Goal: Transaction & Acquisition: Purchase product/service

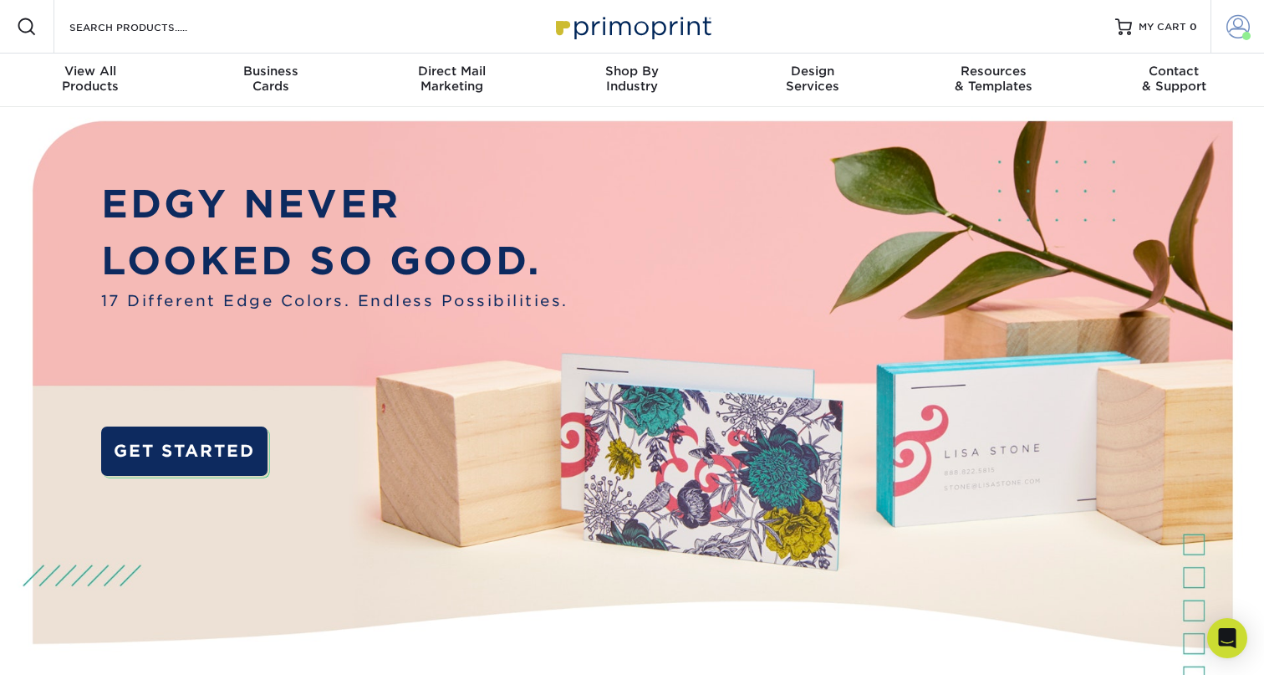
click at [1236, 23] on span at bounding box center [1237, 26] width 23 height 23
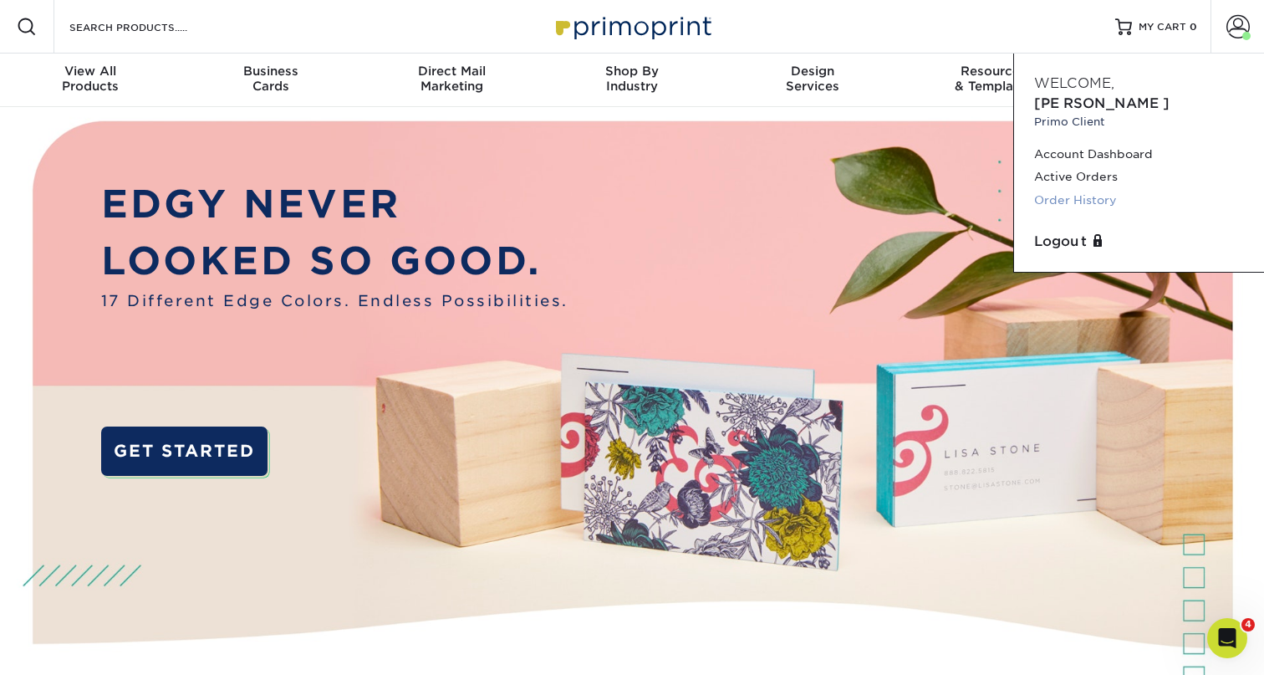
click at [1068, 189] on link "Order History" at bounding box center [1139, 200] width 210 height 23
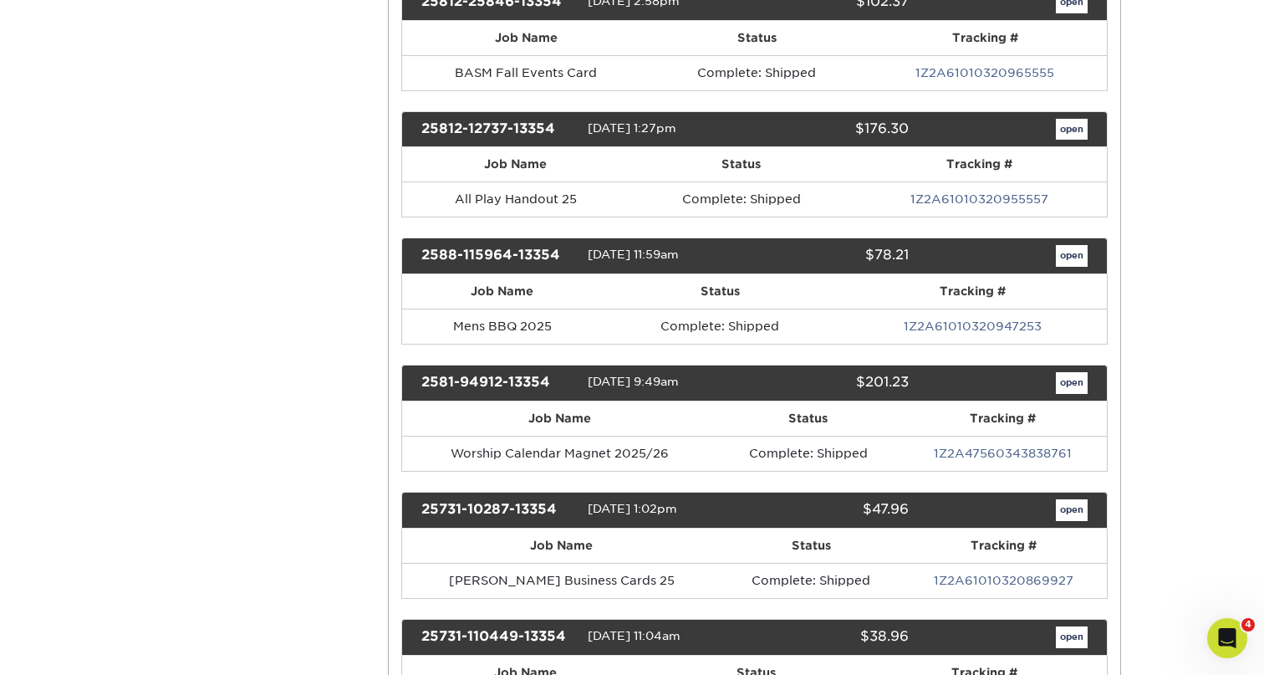
scroll to position [689, 0]
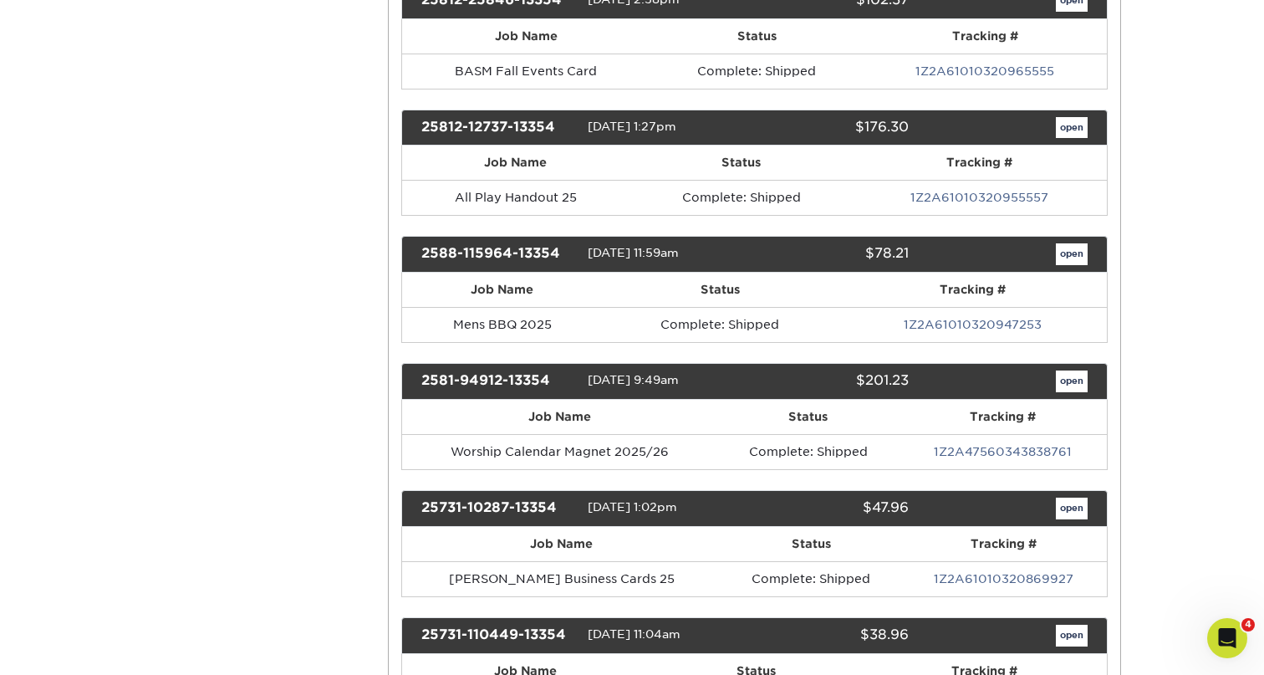
click at [1056, 257] on link "open" at bounding box center [1072, 254] width 32 height 22
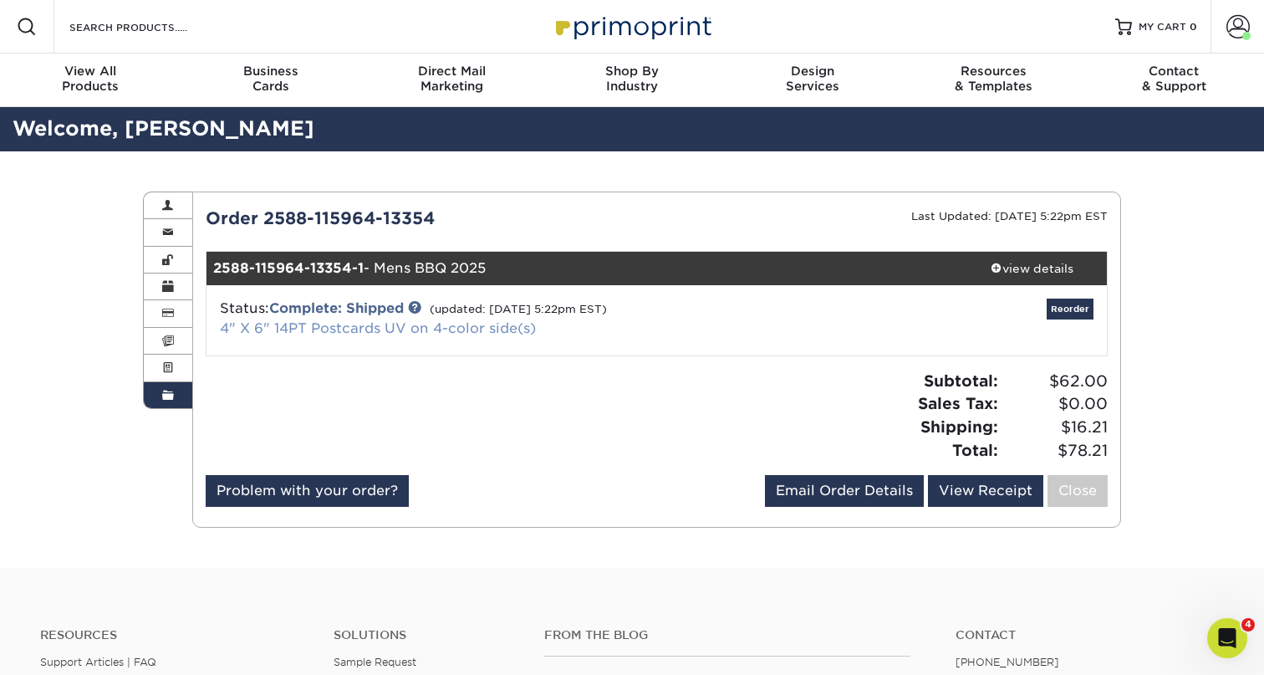
click at [422, 323] on link "4" X 6" 14PT Postcards UV on 4-color side(s)" at bounding box center [378, 328] width 316 height 16
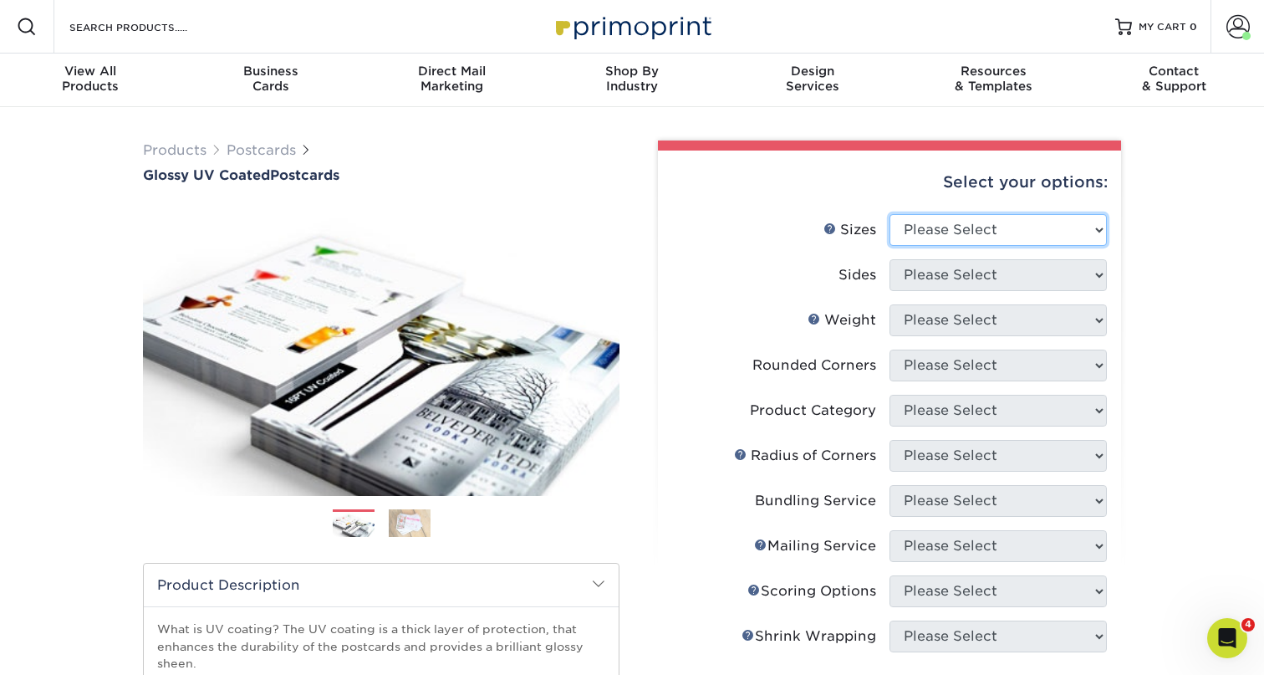
select select "4.00x6.00"
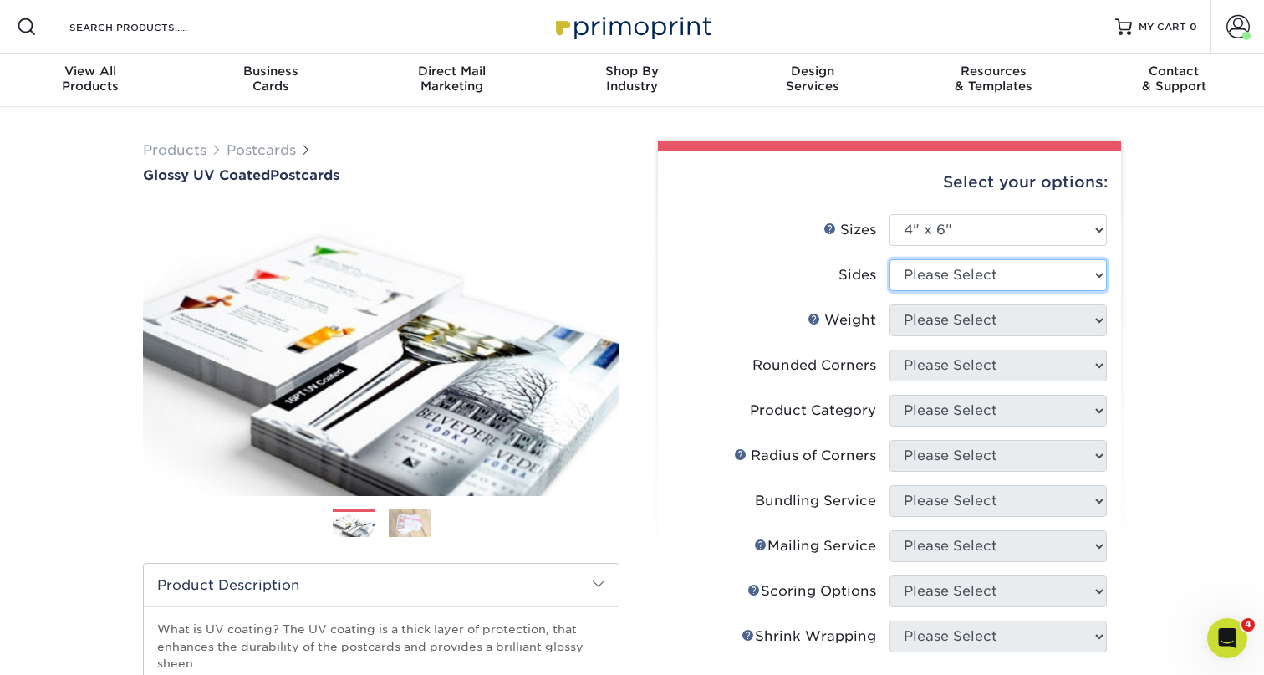
select select "13abbda7-1d64-4f25-8bb2-c179b224825d"
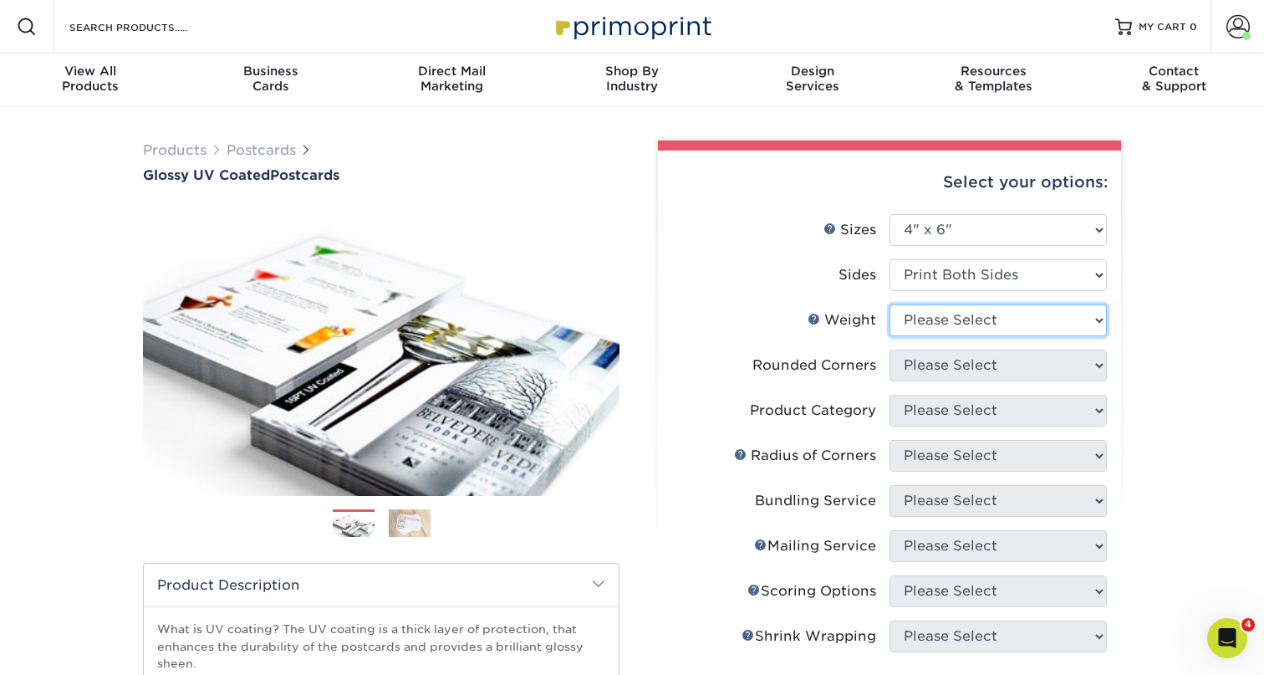
select select "14PT"
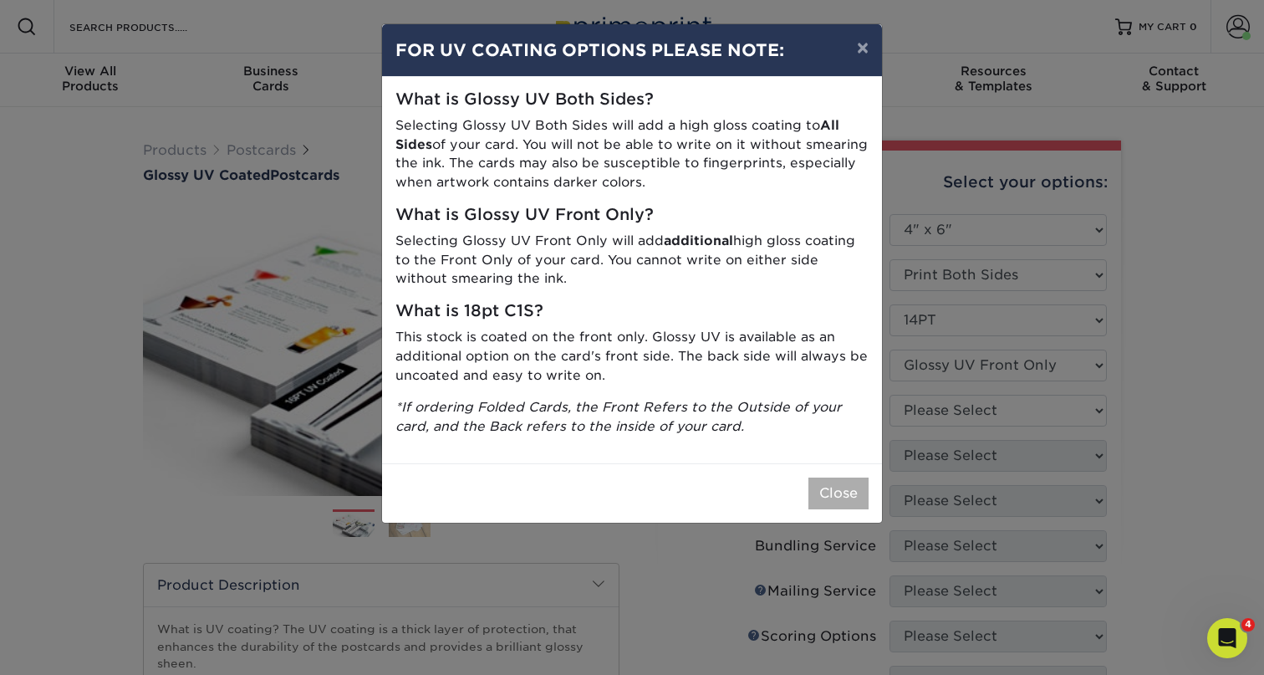
click at [864, 484] on button "Close" at bounding box center [838, 493] width 60 height 32
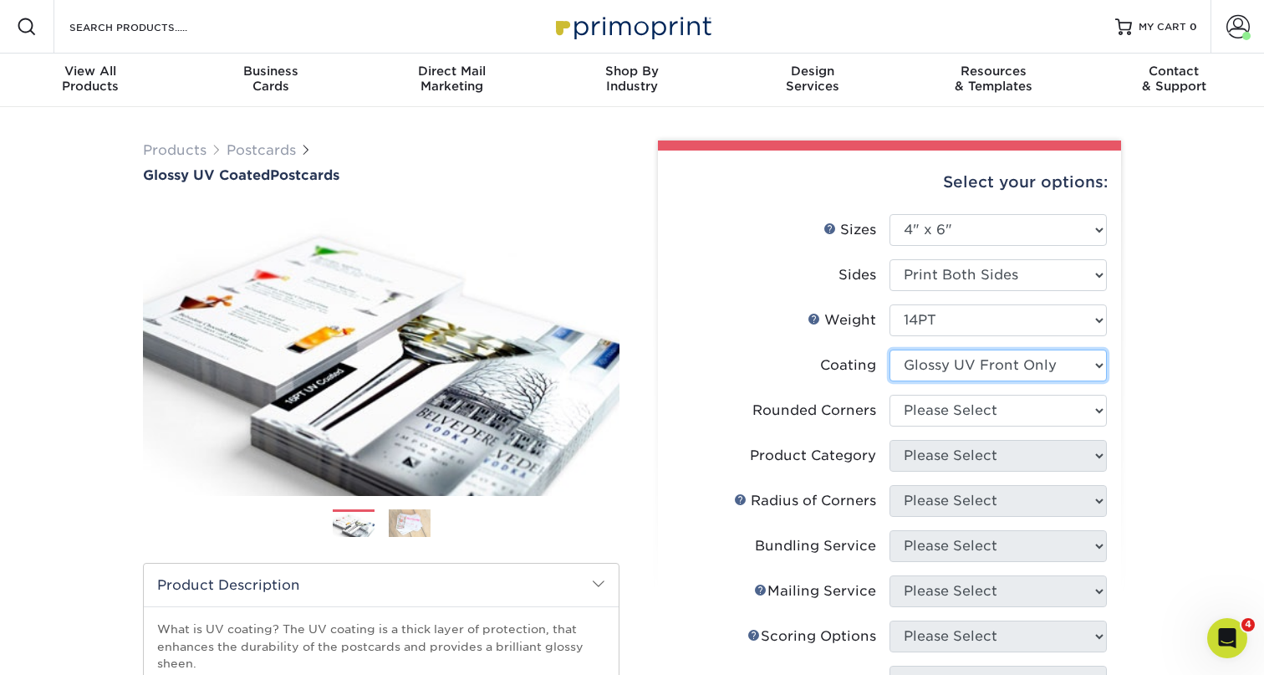
select select "ae367451-b2b8-45df-a344-0f05b6a12993"
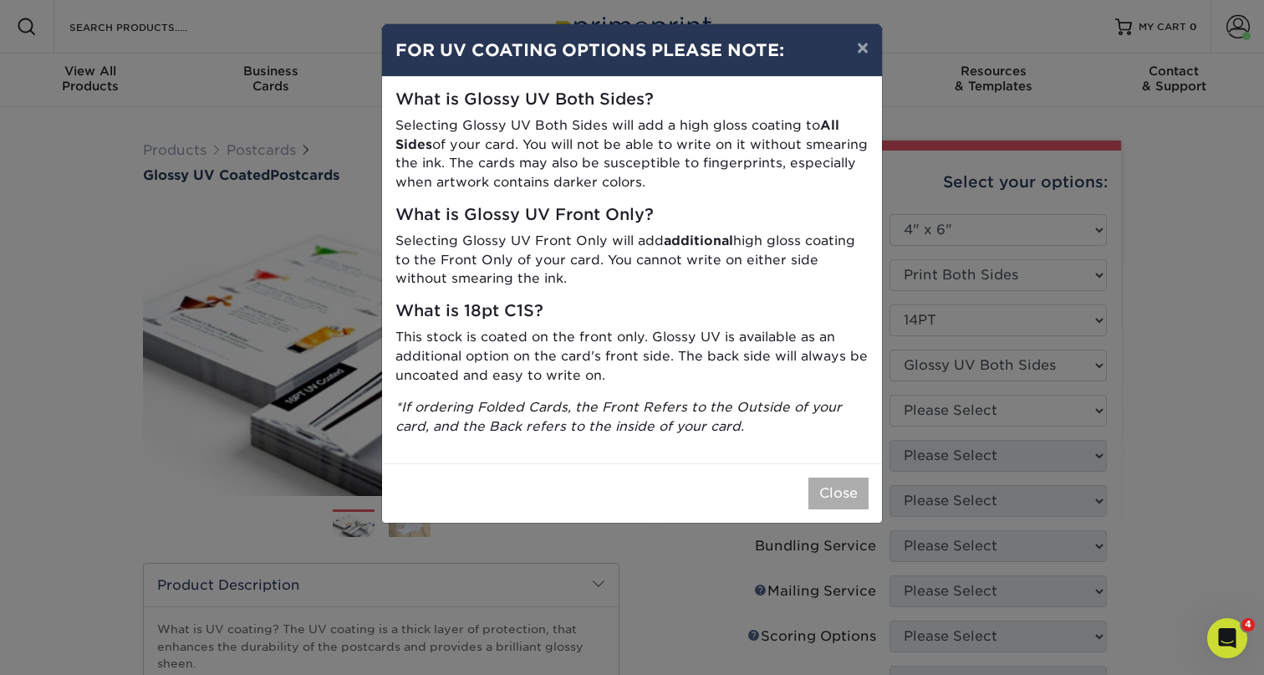
click at [855, 477] on button "Close" at bounding box center [838, 493] width 60 height 32
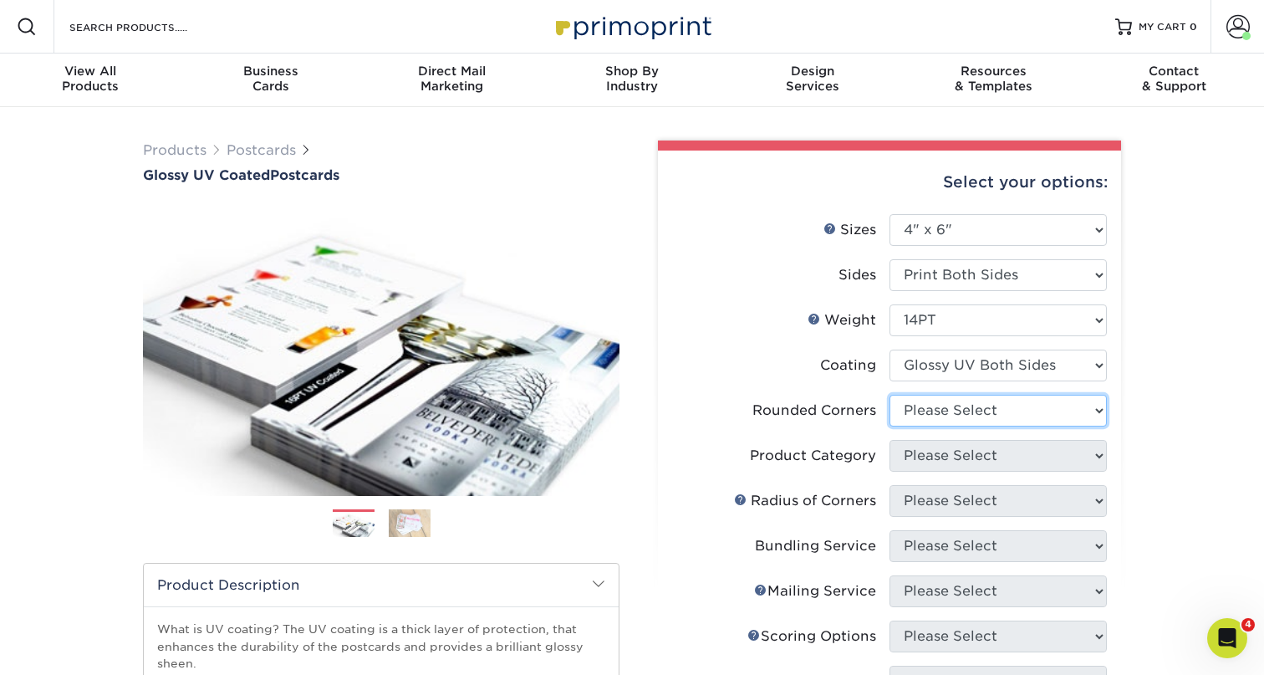
select select "0"
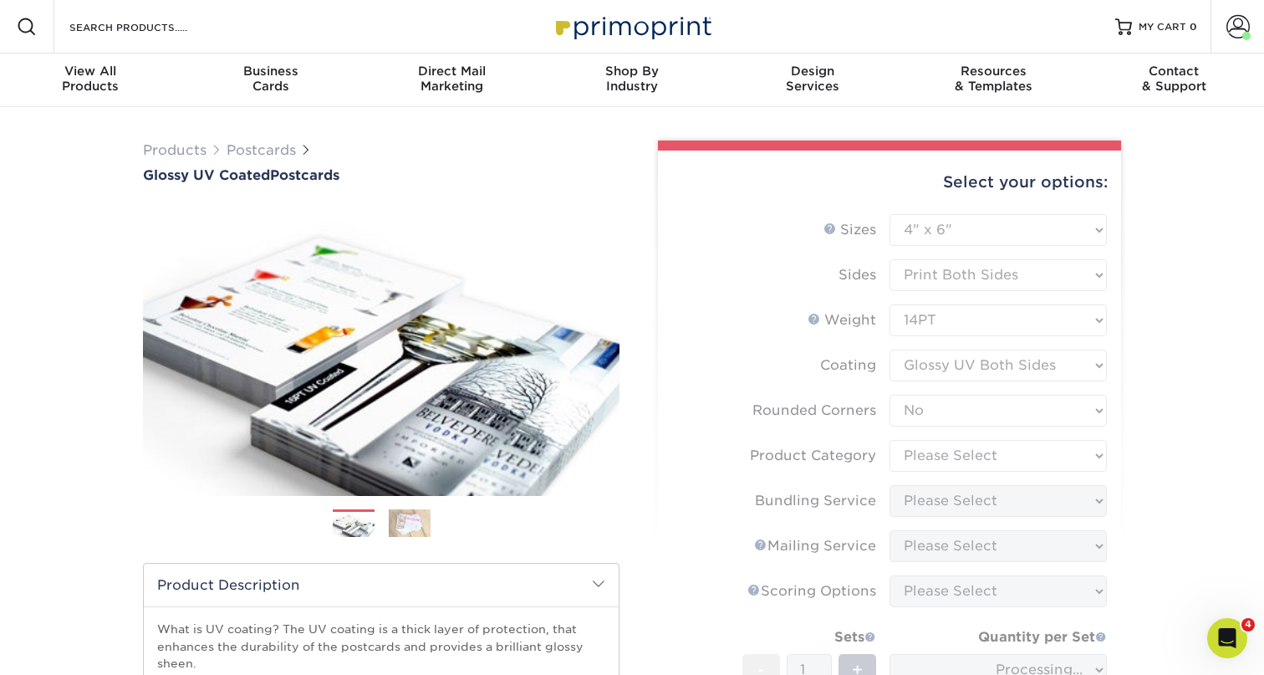
click at [920, 447] on form "Sizes Help Sizes Please Select 1.5" x 7" 2" x 4" 2" x 6" 2" x 7" 2" x 8" 2.12" …" at bounding box center [889, 521] width 436 height 614
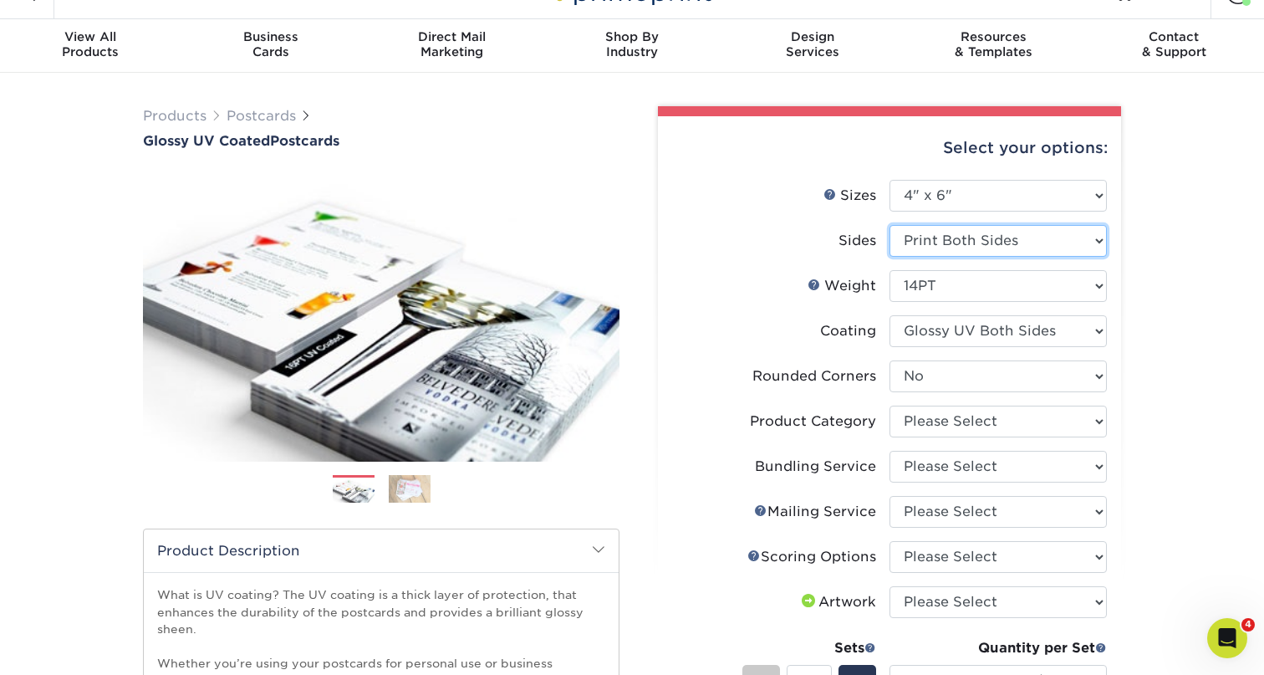
scroll to position [36, 0]
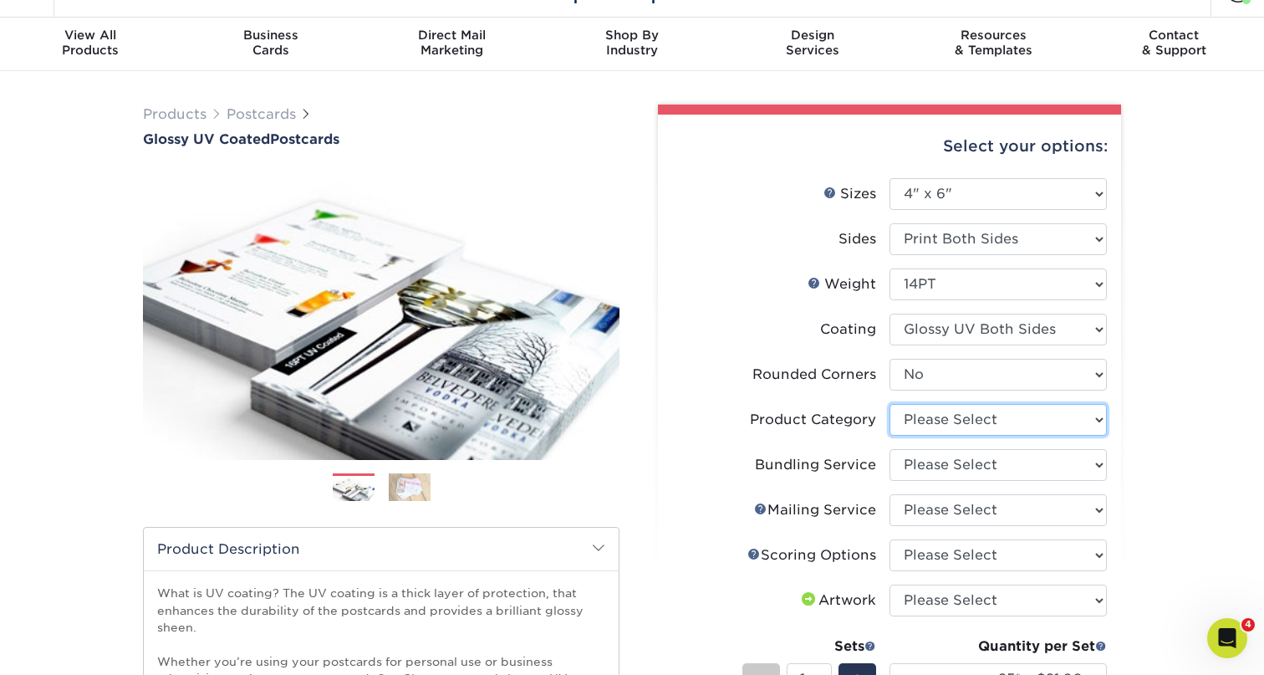
select select "9b7272e0-d6c8-4c3c-8e97-d3a1bcdab858"
click at [954, 441] on li "Product Category Please Select Postcards" at bounding box center [889, 426] width 435 height 45
select select "58689abb-25c0-461c-a4c3-a80b627d6649"
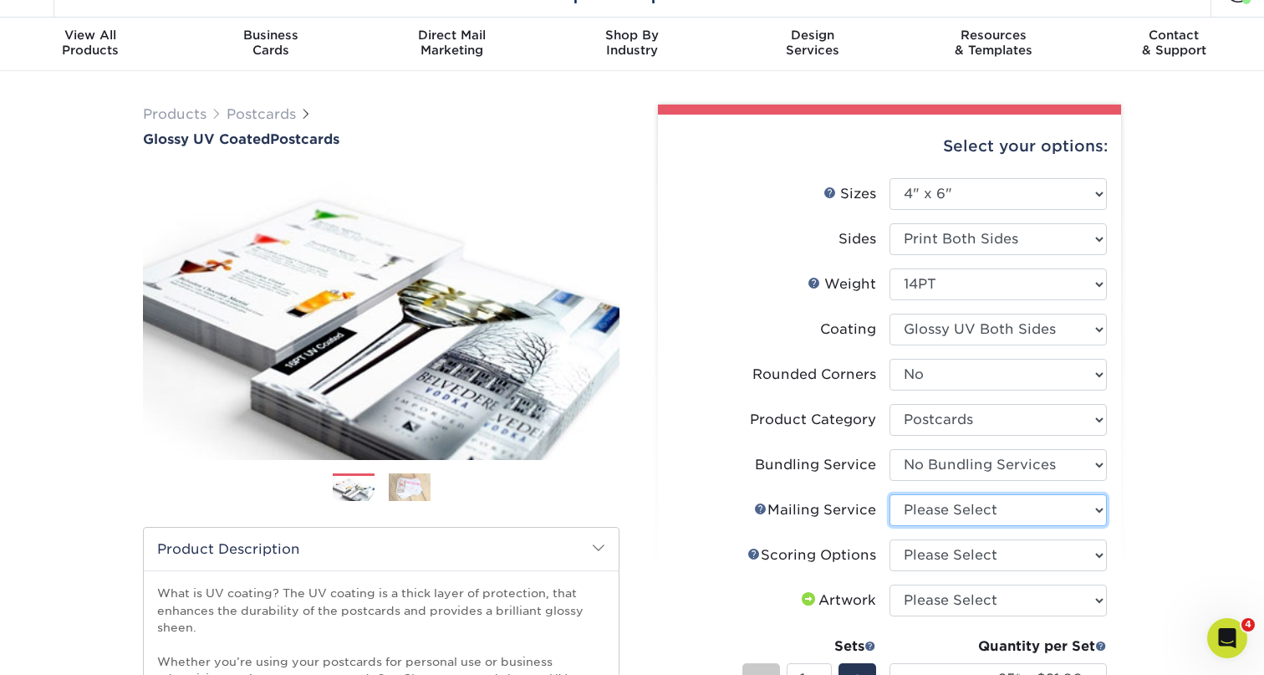
select select "3e5e9bdd-d78a-4c28-a41d-fe1407925ca6"
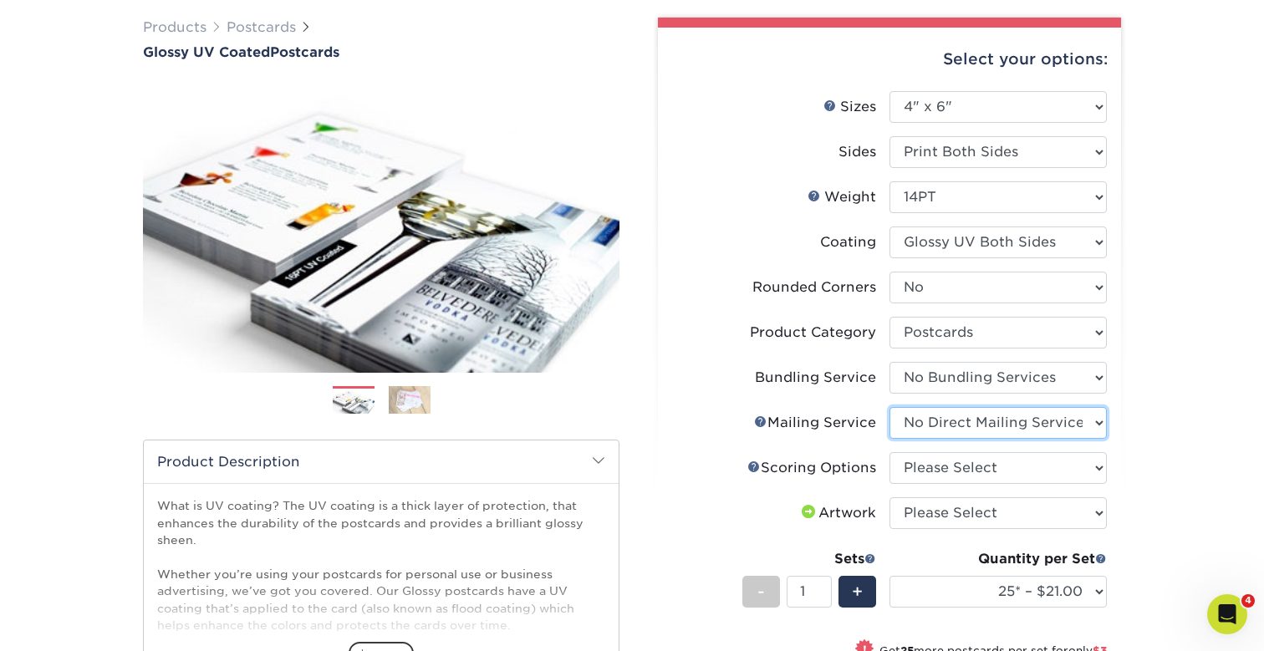
scroll to position [130, 0]
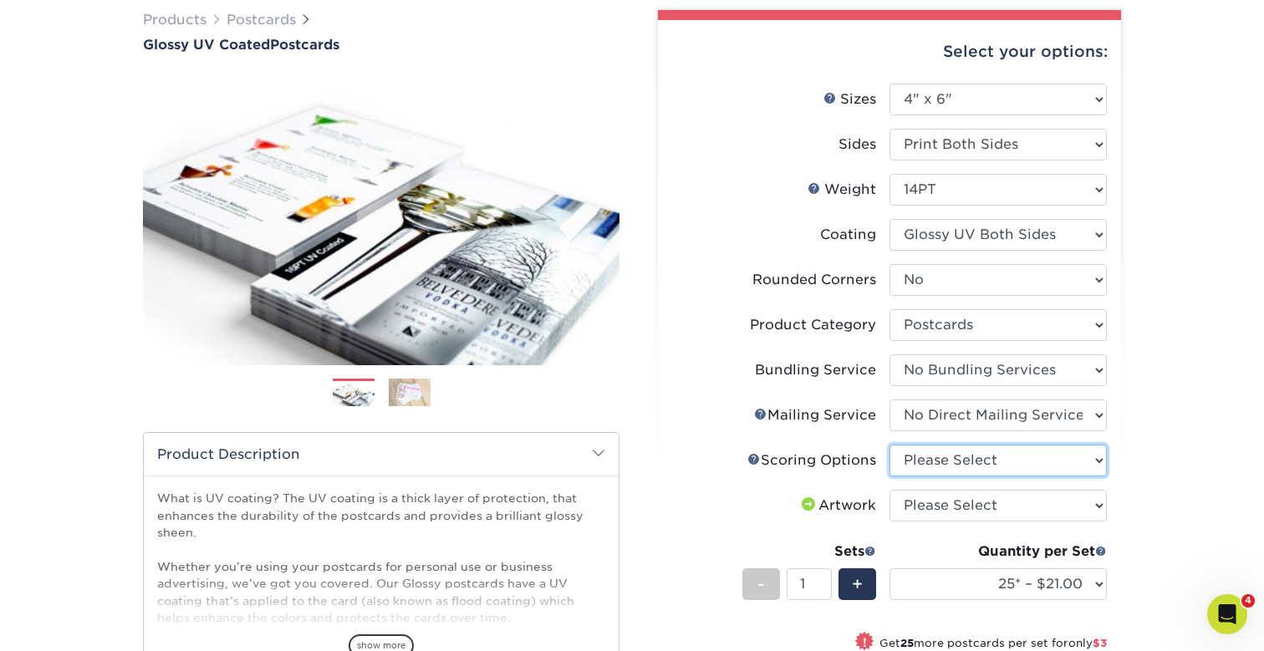
select select "16ebe401-5398-422d-8cb0-f3adbb82deb5"
select select "upload"
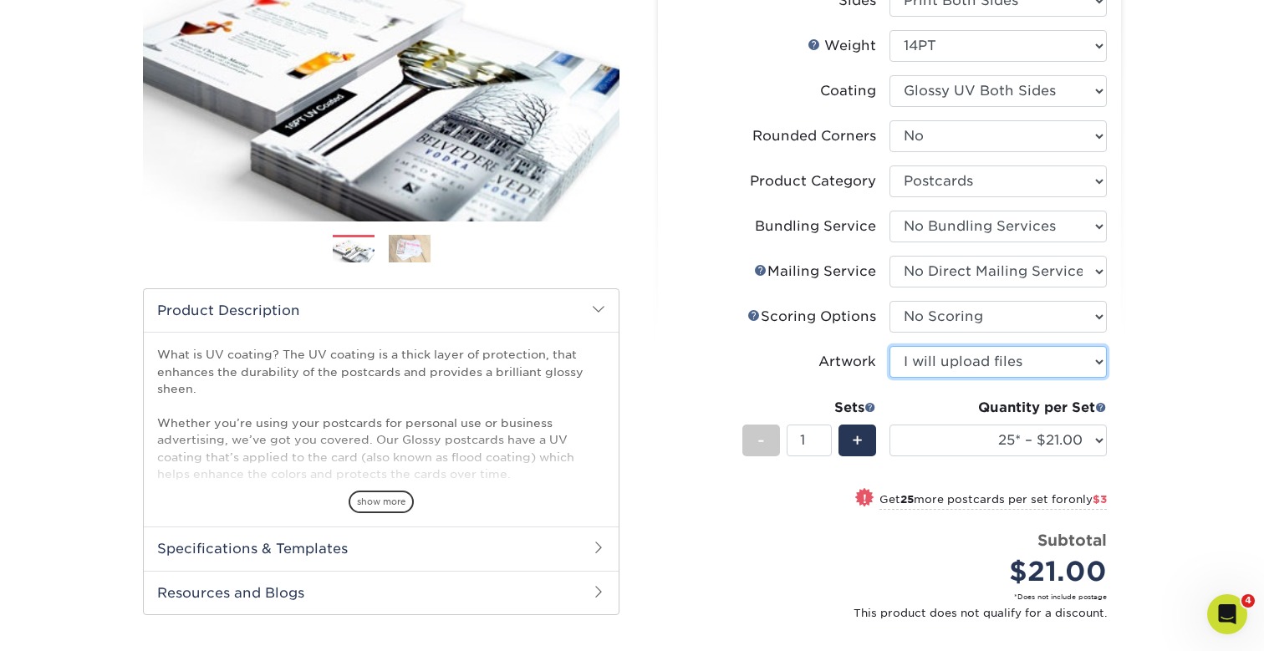
scroll to position [290, 0]
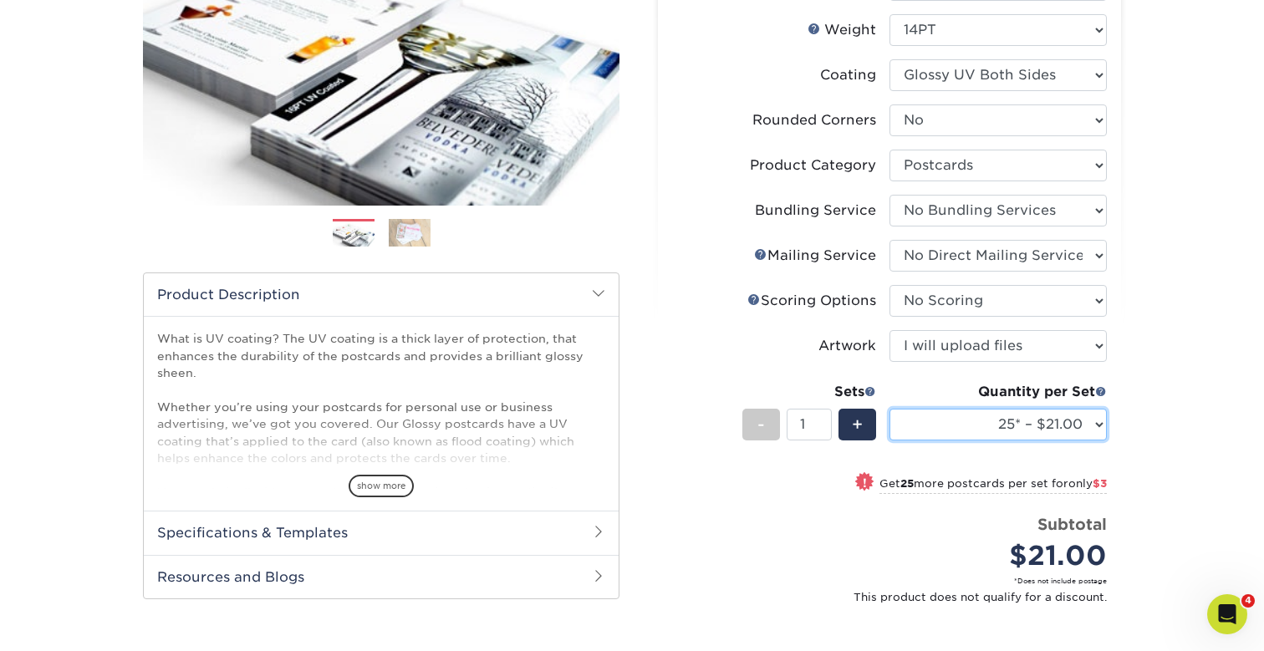
select select "500 – $85.00"
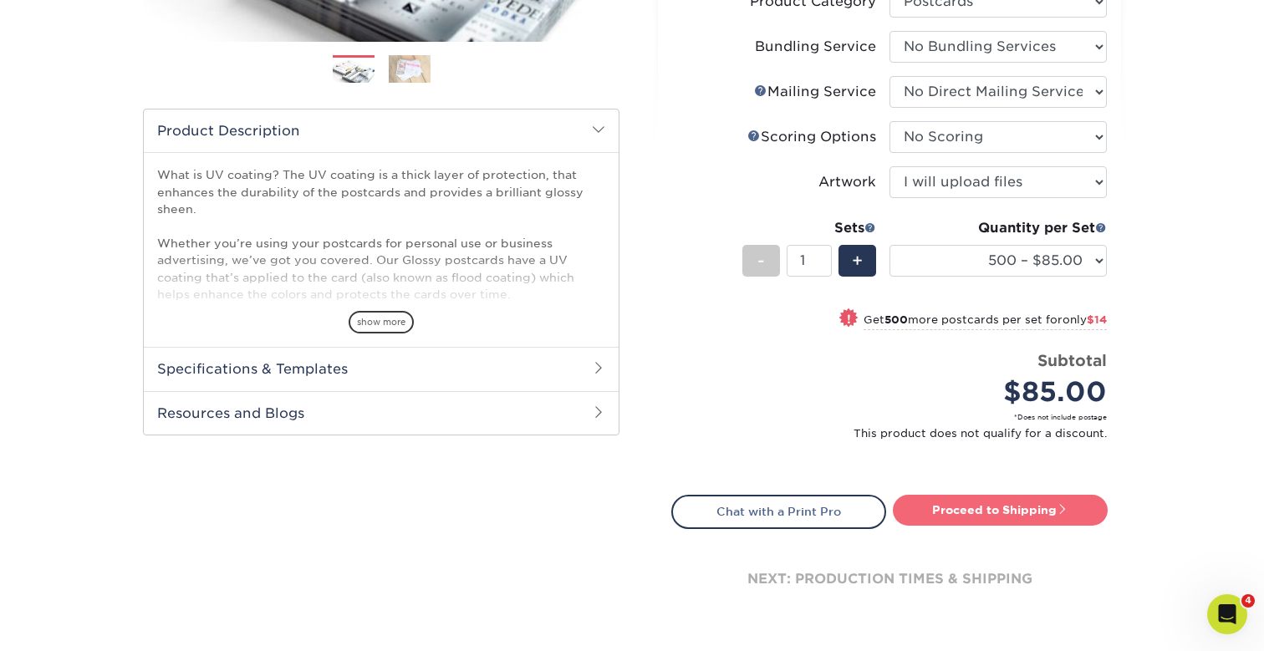
click at [995, 511] on link "Proceed to Shipping" at bounding box center [1000, 510] width 215 height 30
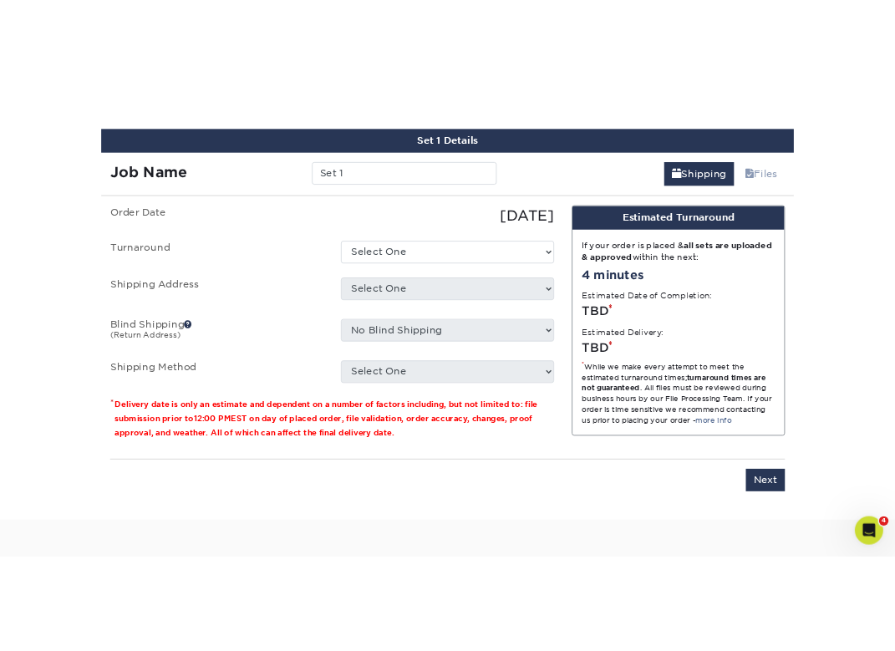
scroll to position [993, 0]
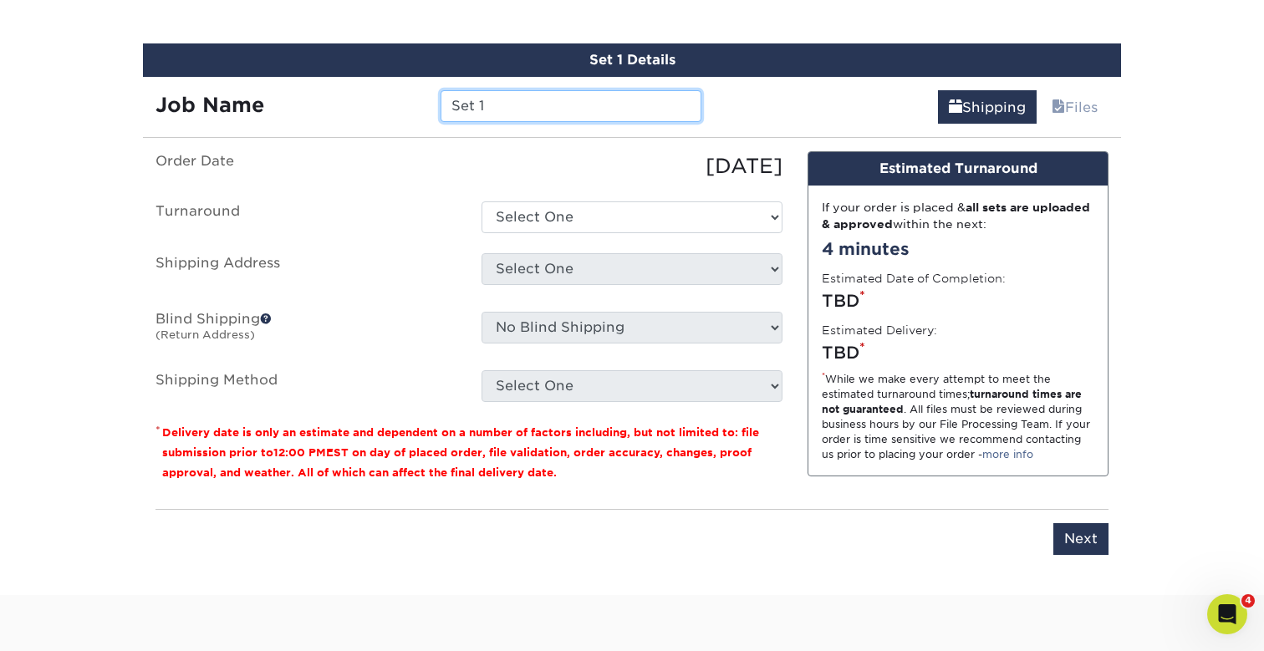
click at [518, 103] on input "Set 1" at bounding box center [571, 106] width 260 height 32
type input "M"
type input "Men's Retreat Cards 2026"
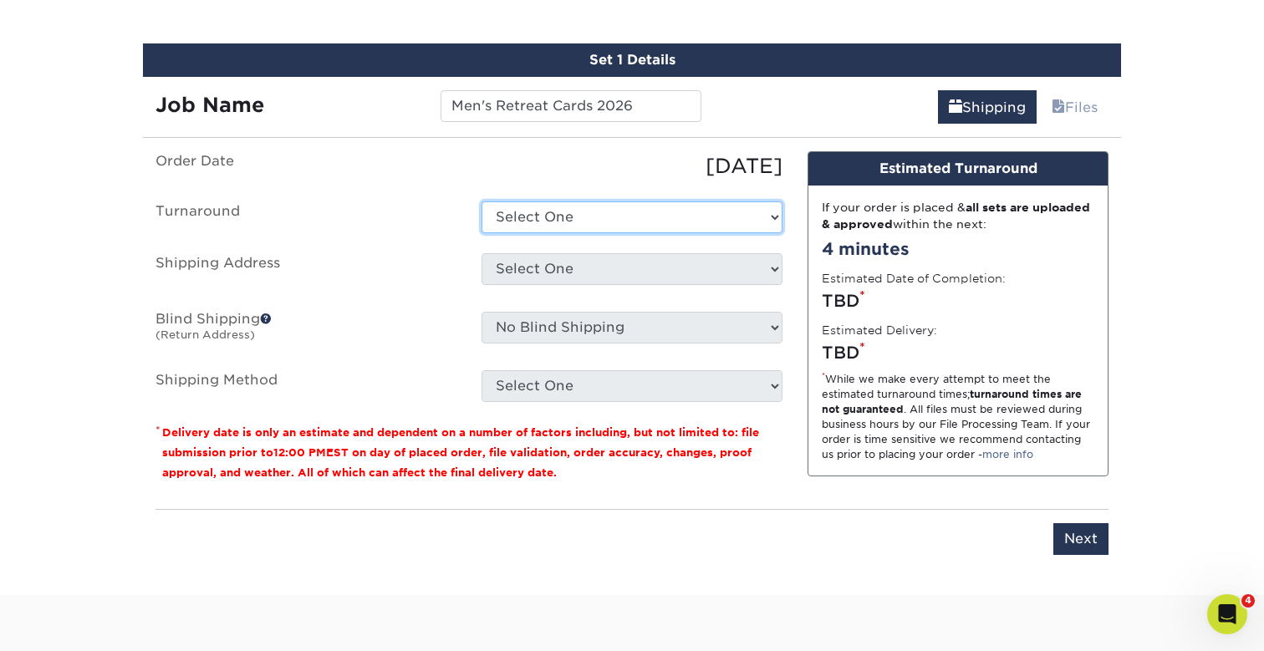
select select "2c095543-099d-4214-9a7c-19c520b4a4d3"
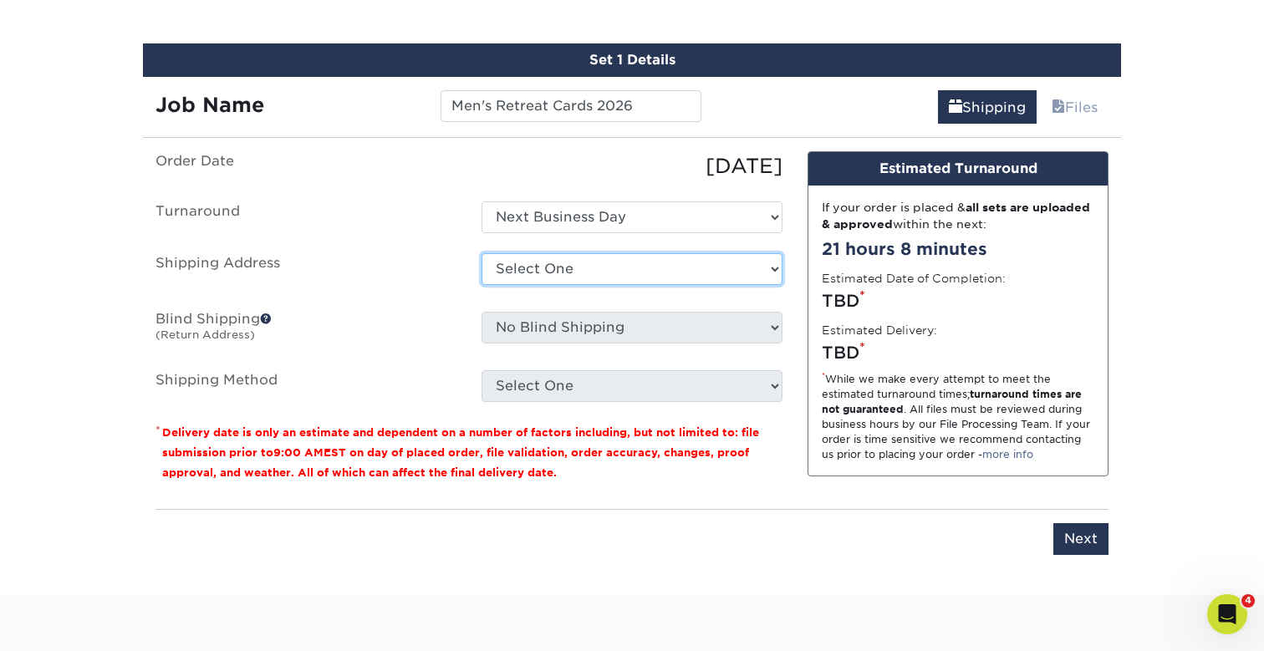
select select "264087"
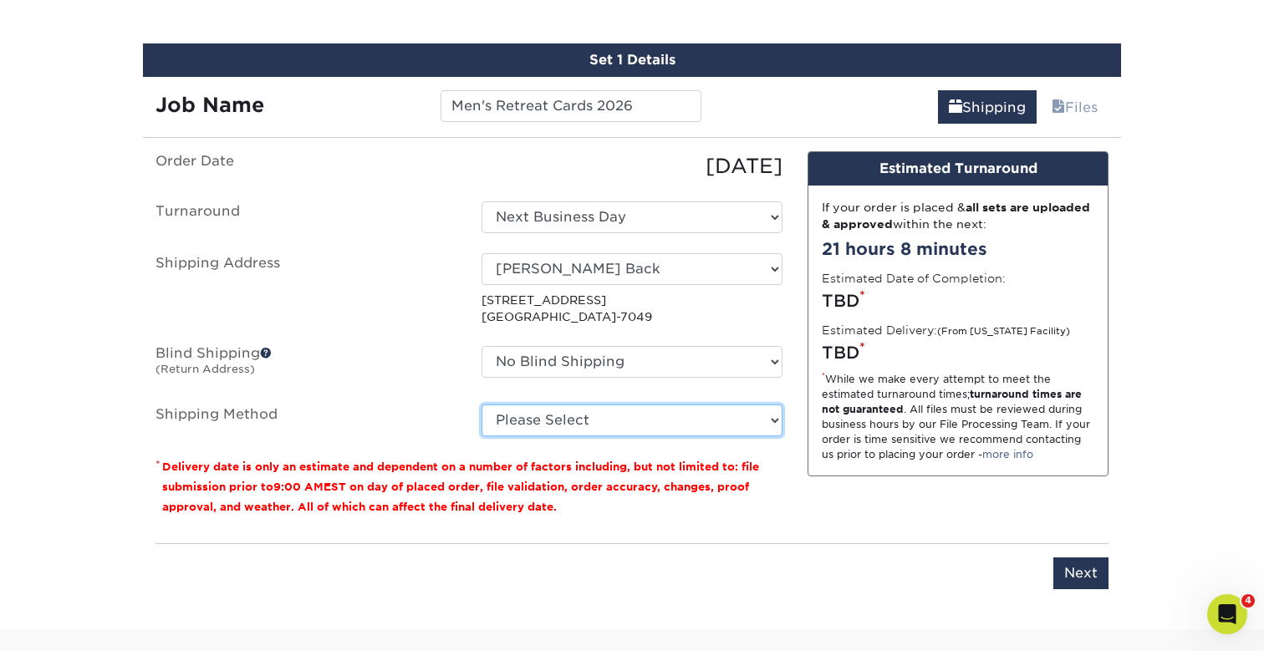
select select "03"
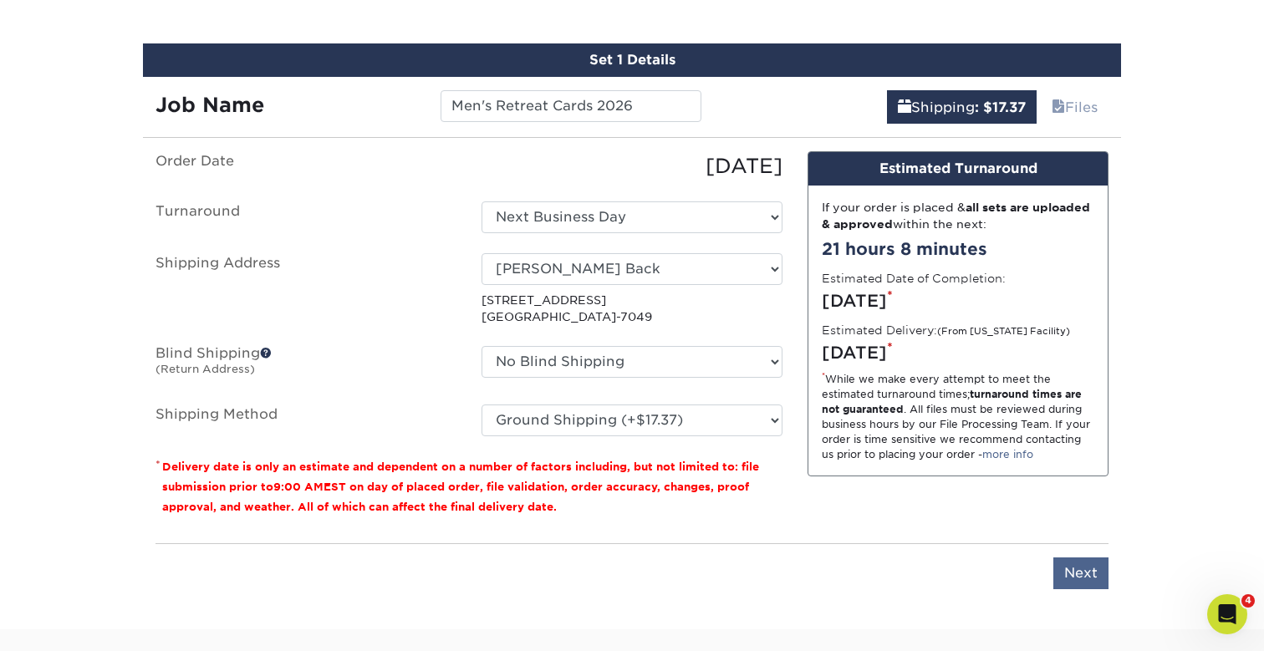
click at [1093, 584] on input "Next" at bounding box center [1080, 574] width 55 height 32
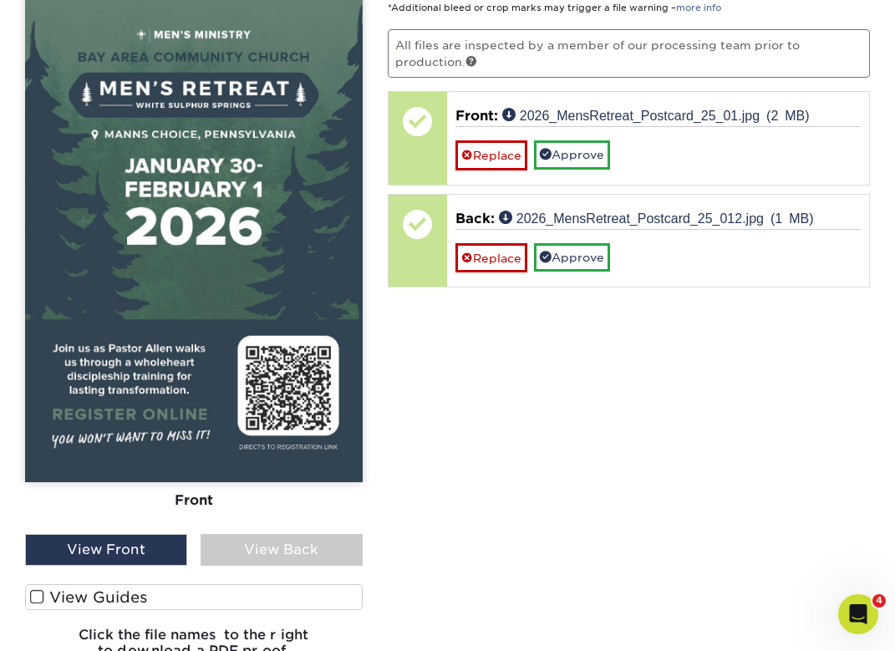
scroll to position [1180, 0]
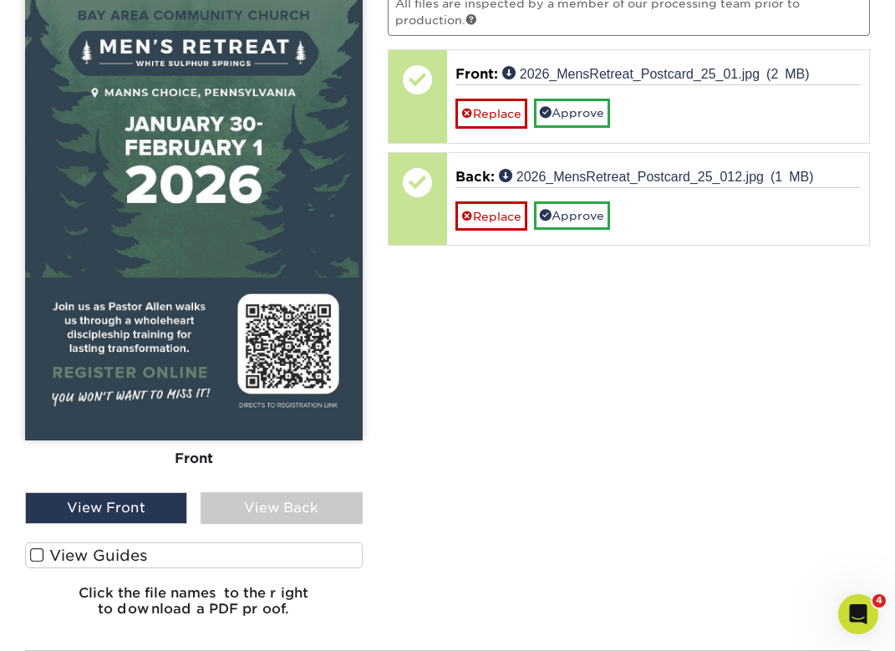
click at [34, 553] on span at bounding box center [37, 556] width 14 height 16
click at [0, 0] on input "View Guides" at bounding box center [0, 0] width 0 height 0
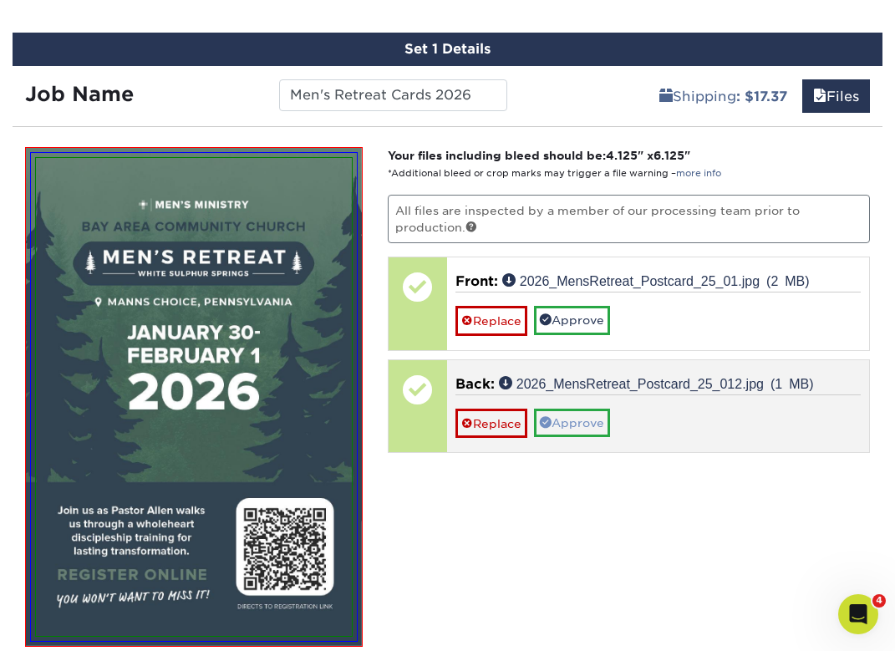
scroll to position [1022, 0]
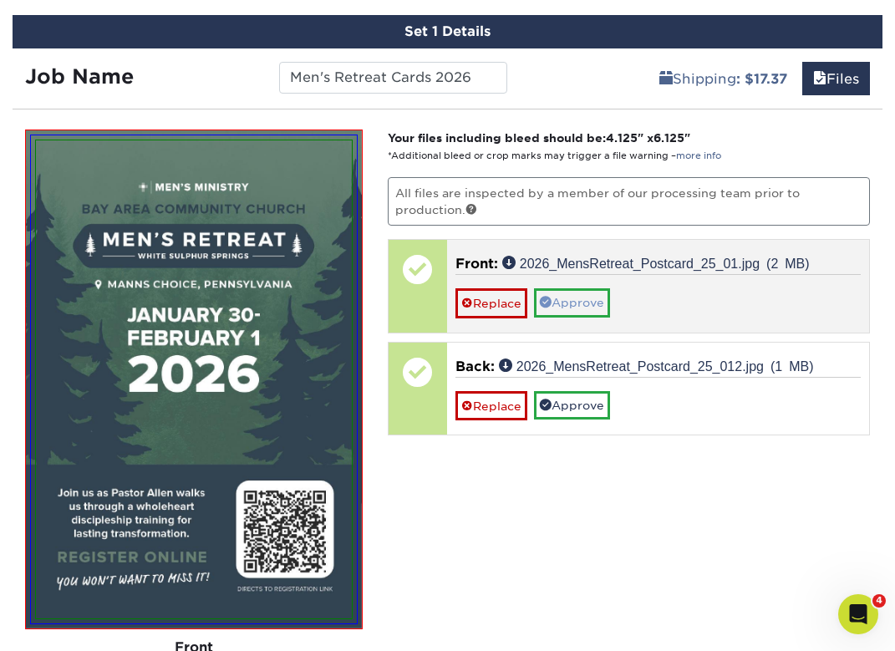
click at [596, 288] on link "Approve" at bounding box center [572, 302] width 76 height 28
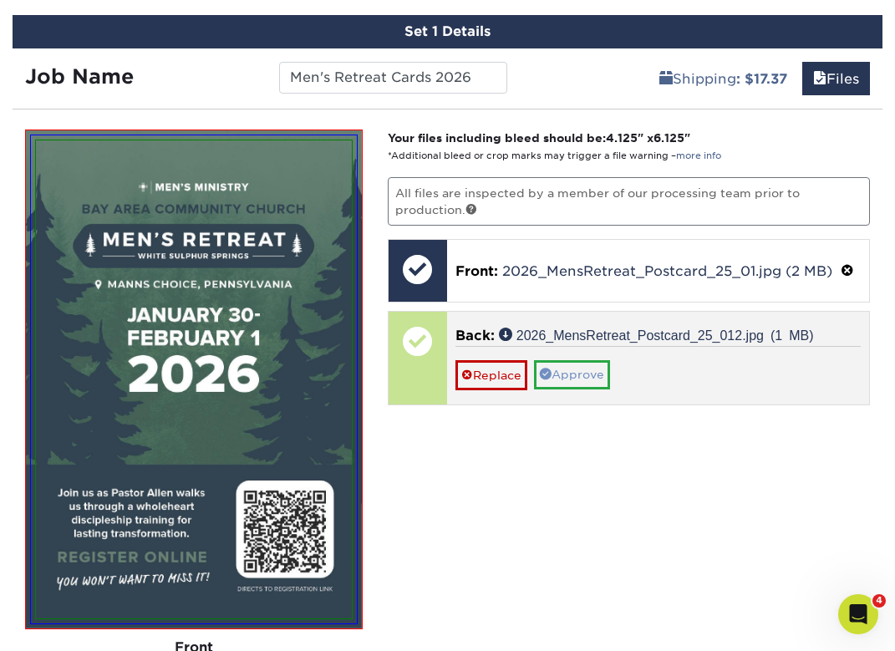
click at [594, 372] on link "Approve" at bounding box center [572, 374] width 76 height 28
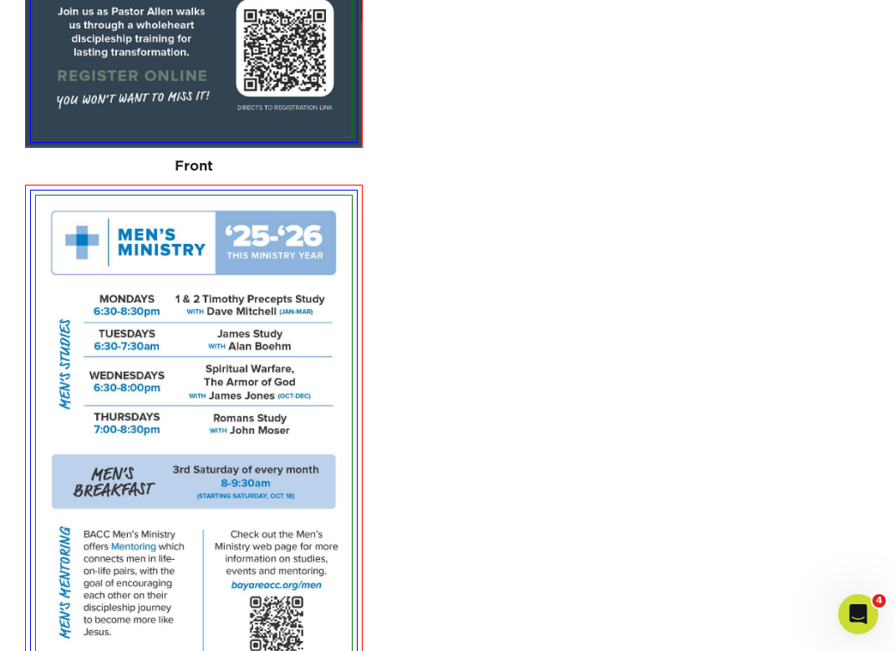
scroll to position [2036, 0]
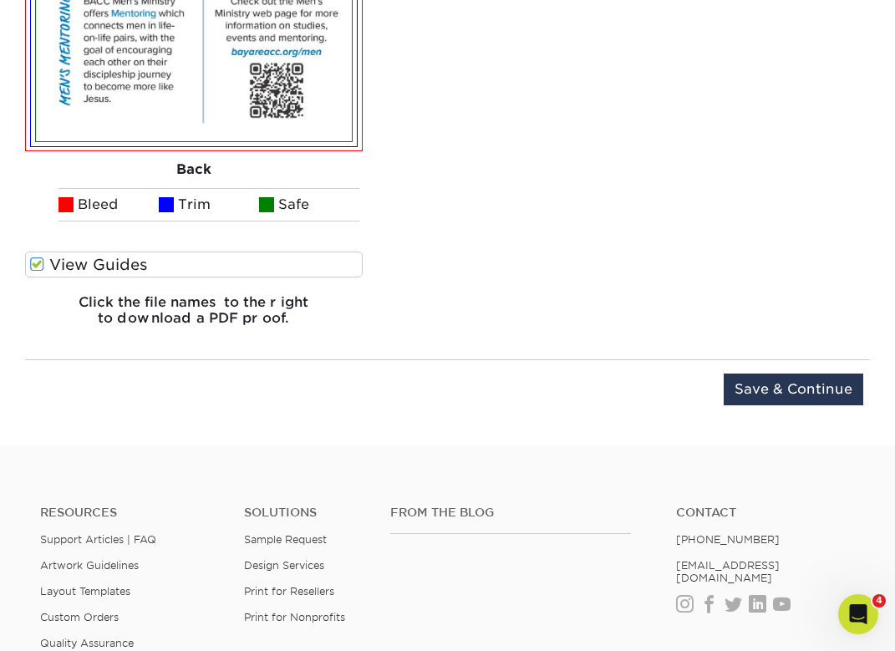
click at [780, 405] on div "Upload Later Save & Continue Continue" at bounding box center [447, 400] width 845 height 52
click at [780, 399] on input "Save & Continue" at bounding box center [794, 390] width 140 height 32
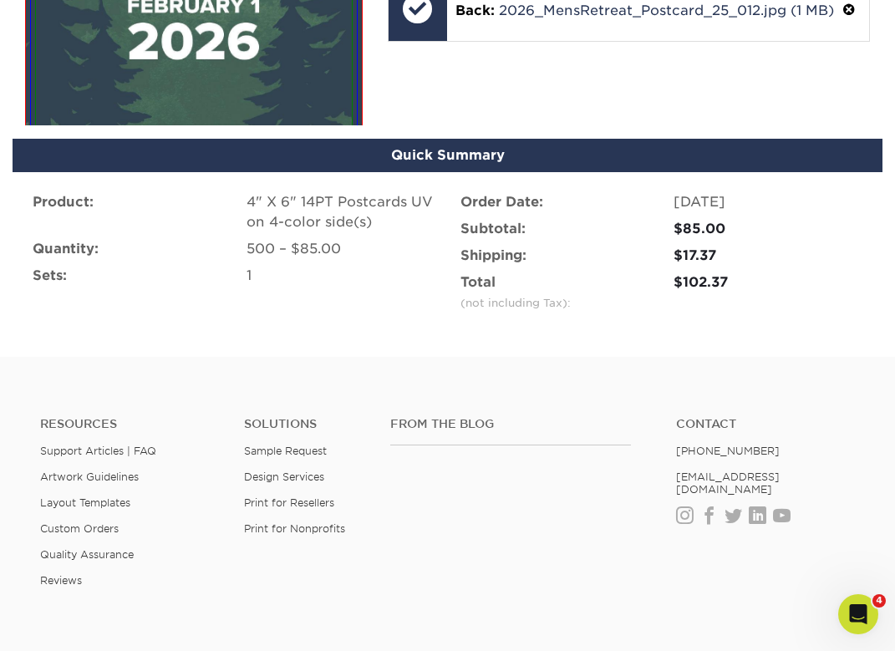
scroll to position [1272, 0]
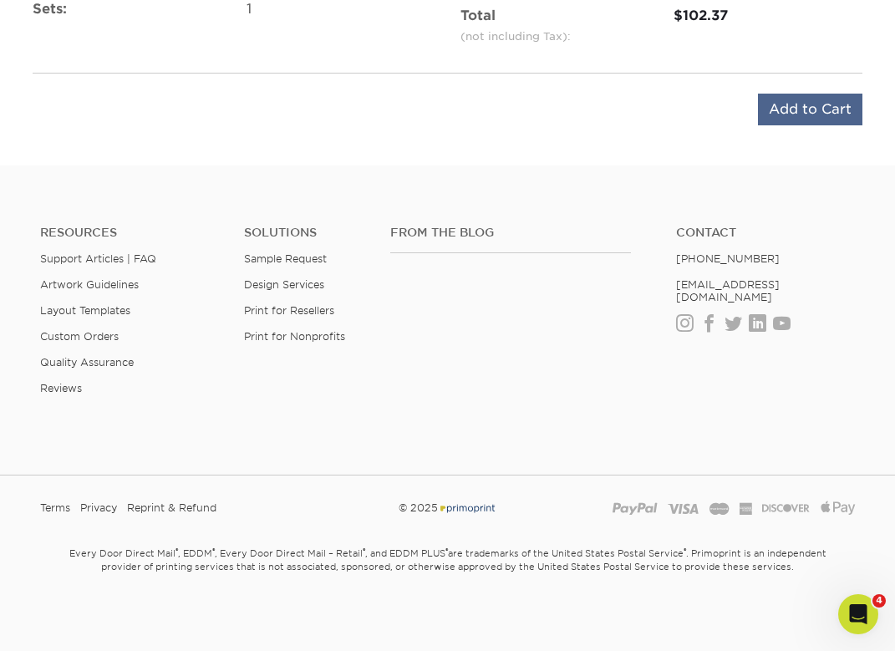
click at [787, 110] on input "Add to Cart" at bounding box center [810, 110] width 104 height 32
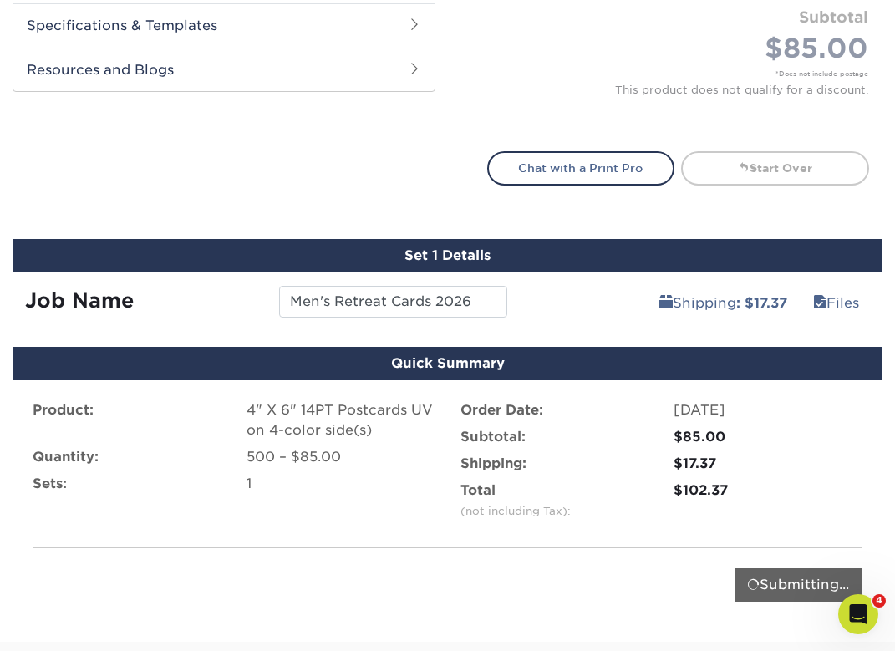
scroll to position [511, 0]
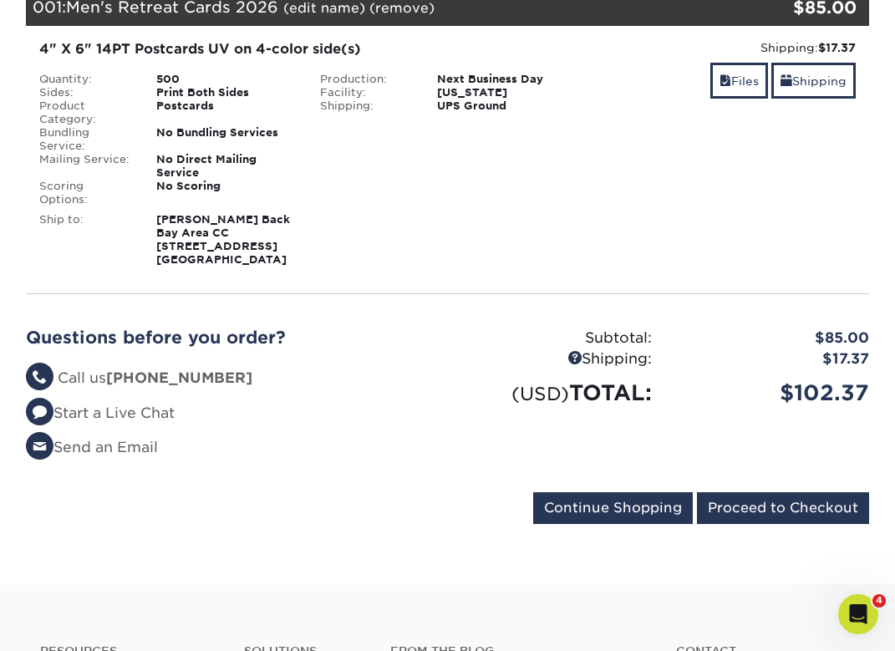
scroll to position [326, 0]
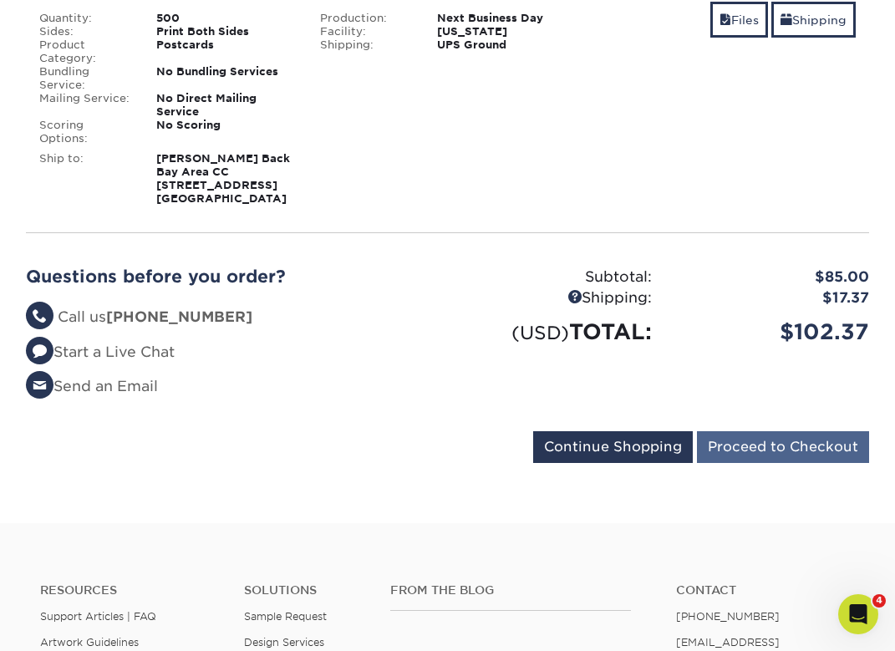
click at [777, 459] on input "Proceed to Checkout" at bounding box center [783, 447] width 172 height 32
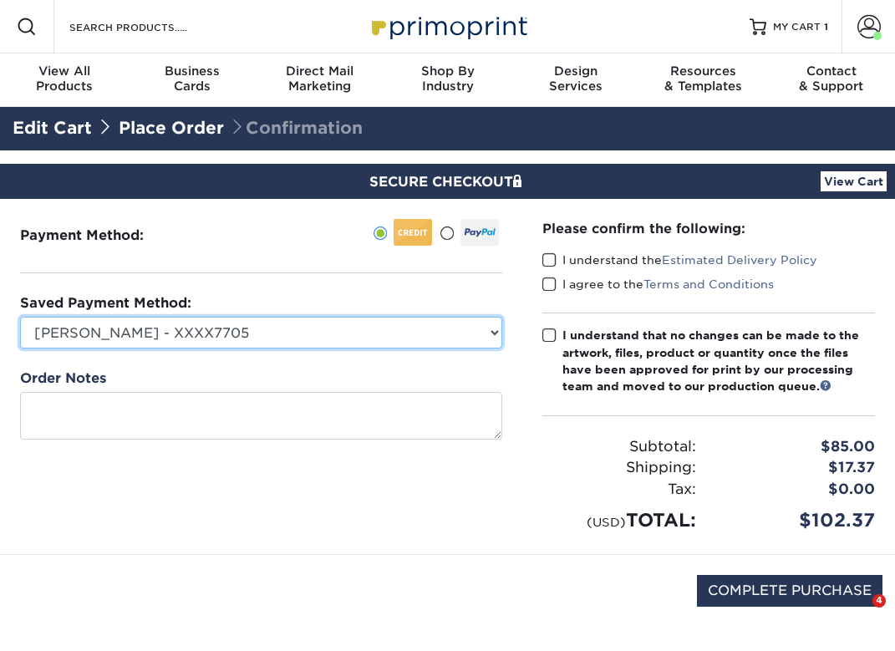
click at [492, 334] on select "[PERSON_NAME] - XXXX7705 [PERSON_NAME] - XXXX4186 [PERSON_NAME] Back - XXXX1498…" at bounding box center [261, 333] width 482 height 32
select select "69621"
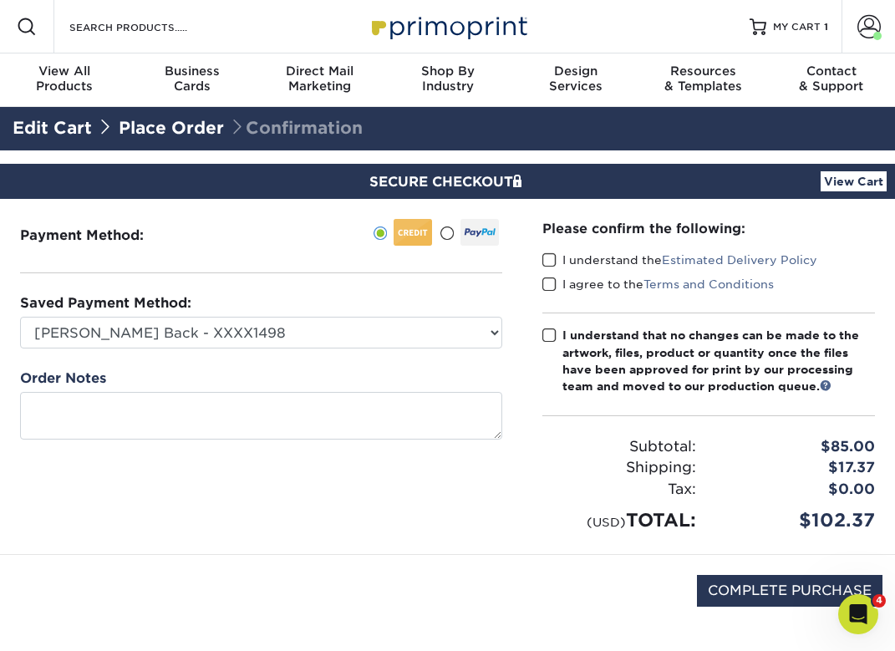
click at [549, 339] on span at bounding box center [550, 336] width 14 height 16
click at [0, 0] on input "I understand that no changes can be made to the artwork, files, product or quan…" at bounding box center [0, 0] width 0 height 0
click at [548, 287] on span at bounding box center [550, 285] width 14 height 16
click at [0, 0] on input "I agree to the Terms and Conditions" at bounding box center [0, 0] width 0 height 0
click at [548, 254] on span at bounding box center [550, 260] width 14 height 16
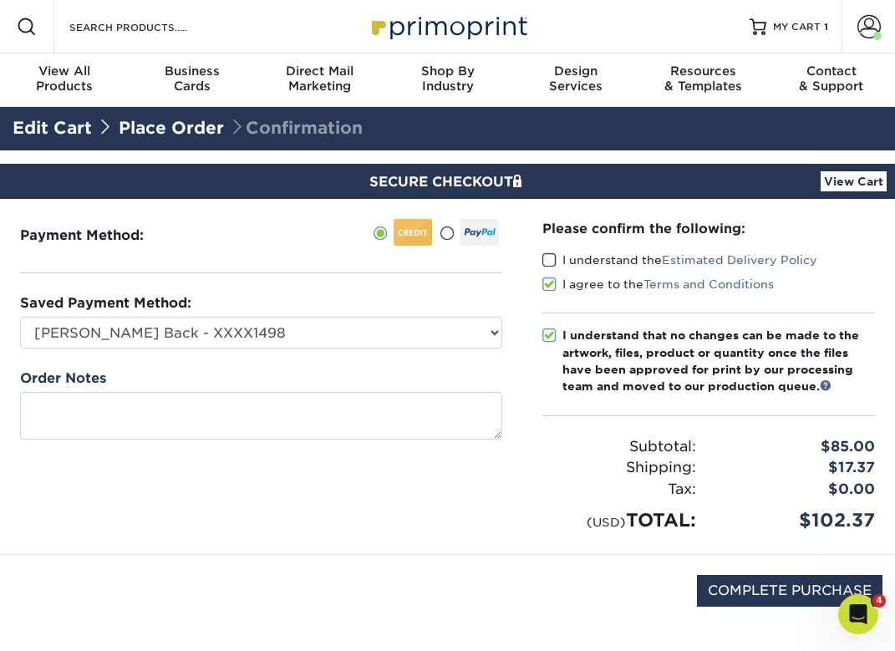
click at [0, 0] on input "I understand the Estimated Delivery Policy" at bounding box center [0, 0] width 0 height 0
click at [719, 584] on input "COMPLETE PURCHASE" at bounding box center [790, 591] width 186 height 32
type input "PROCESSING, PLEASE WAIT..."
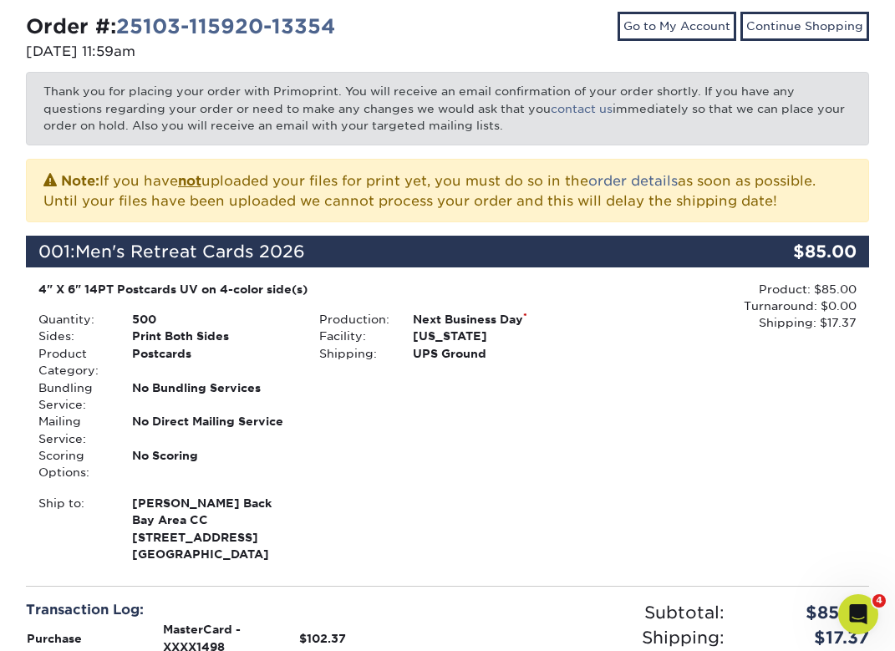
scroll to position [259, 0]
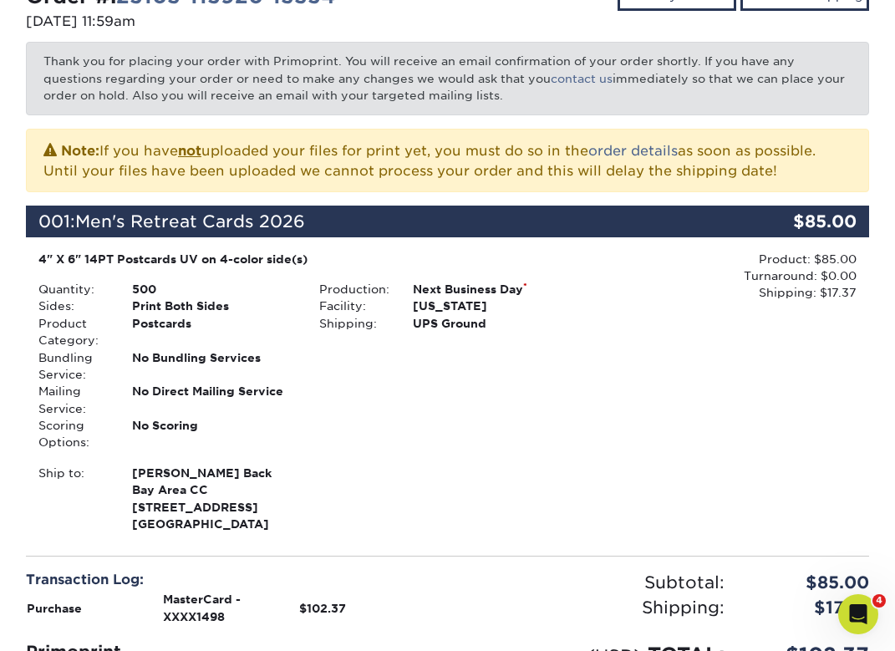
click at [300, 428] on div "No Scoring" at bounding box center [213, 434] width 187 height 34
click at [341, 433] on div "Production: Next Business Day * Facility: [US_STATE] Shipping: UPS Ground" at bounding box center [447, 366] width 281 height 171
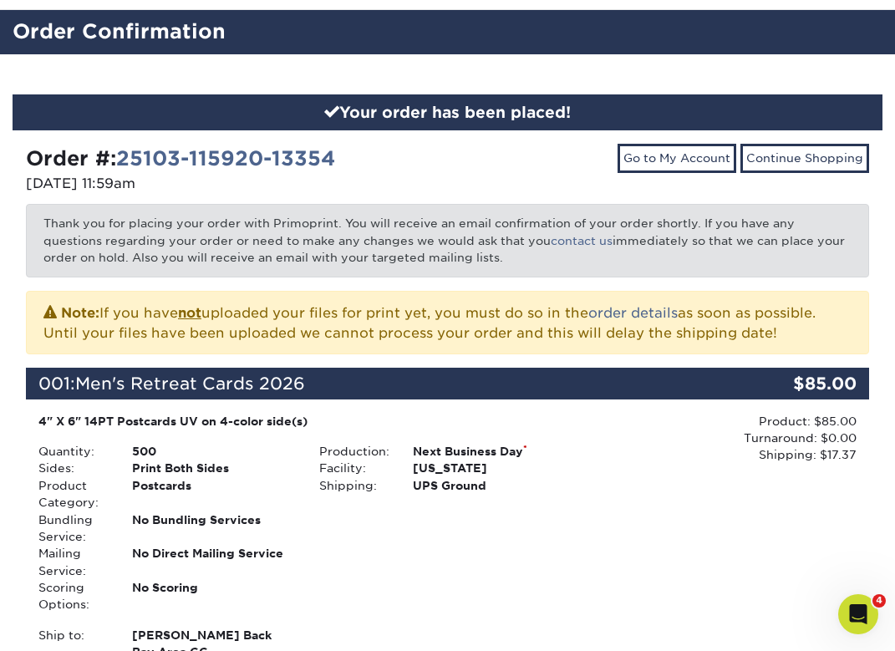
scroll to position [73, 0]
